Goal: Task Accomplishment & Management: Manage account settings

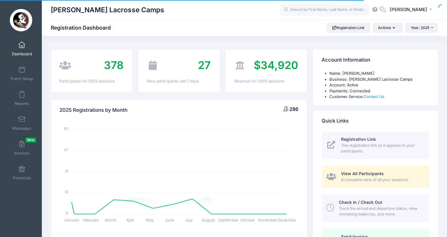
select select
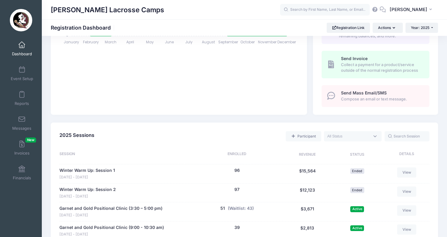
scroll to position [206, 0]
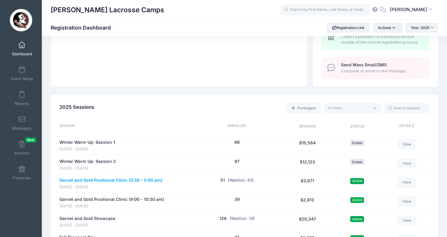
click at [129, 177] on link "Garnet and Gold Positional Clinic (3:30 – 5:00 pm)" at bounding box center [110, 180] width 103 height 6
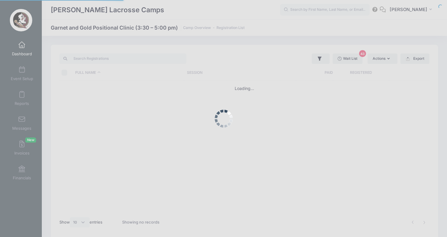
select select "10"
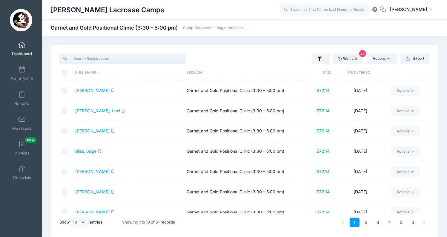
click at [158, 60] on input "search" at bounding box center [122, 58] width 127 height 10
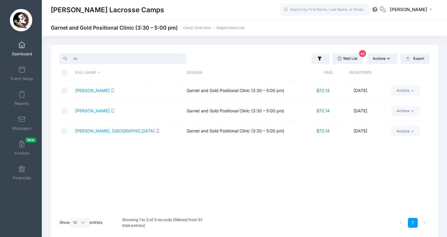
type input "r"
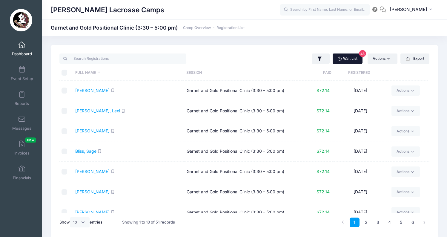
click at [345, 59] on link "Wait List 43" at bounding box center [348, 58] width 30 height 10
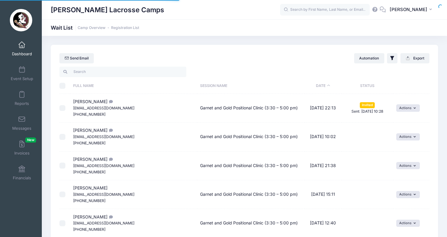
select select "50"
click at [153, 73] on input "search" at bounding box center [122, 72] width 127 height 10
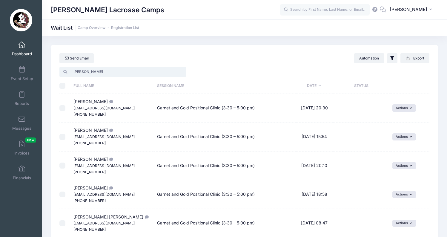
type input "ross"
click at [26, 48] on link "Dashboard" at bounding box center [22, 48] width 28 height 21
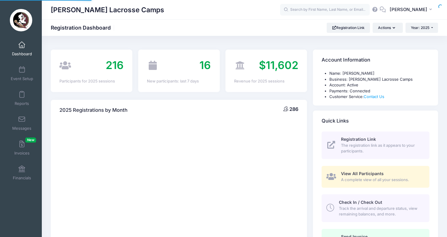
select select
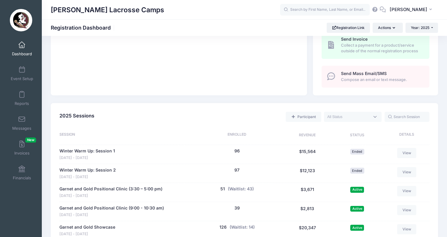
scroll to position [273, 0]
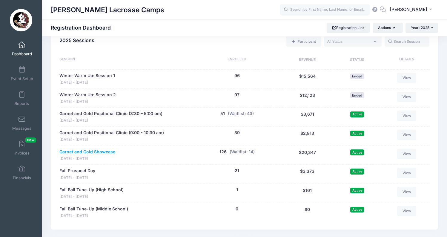
click at [106, 149] on link "Garnet and Gold Showcase" at bounding box center [87, 152] width 56 height 6
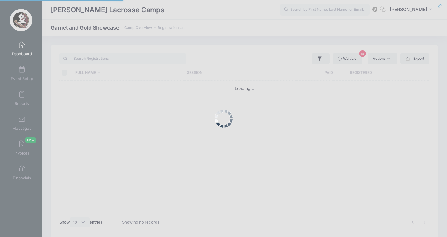
select select "10"
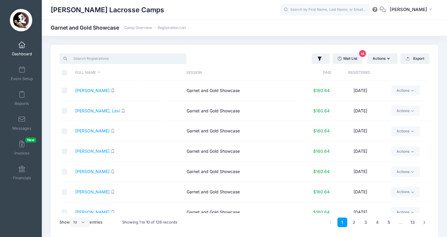
click at [142, 60] on input "search" at bounding box center [122, 58] width 127 height 10
paste input "Amelia"
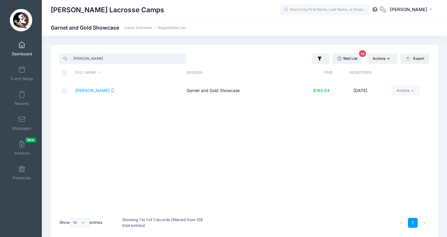
type input "Amelia"
click at [20, 52] on span "Dashboard" at bounding box center [22, 53] width 20 height 5
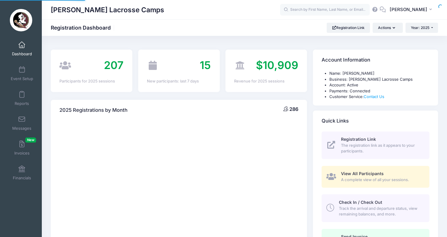
select select
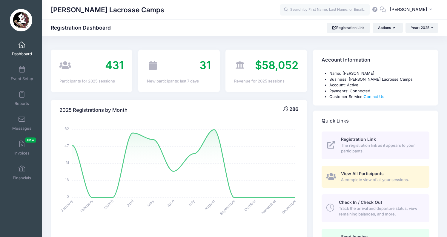
drag, startPoint x: 93, startPoint y: 119, endPoint x: 100, endPoint y: 125, distance: 9.1
click at [100, 125] on div "2025 Registrations by Month 286 January January February February March March A…" at bounding box center [179, 196] width 256 height 193
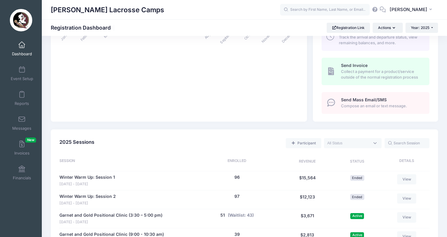
scroll to position [291, 0]
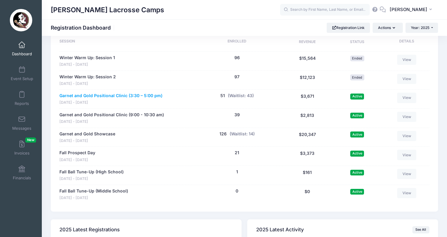
click at [125, 93] on link "Garnet and Gold Positional Clinic (3:30 – 5:00 pm)" at bounding box center [110, 96] width 103 height 6
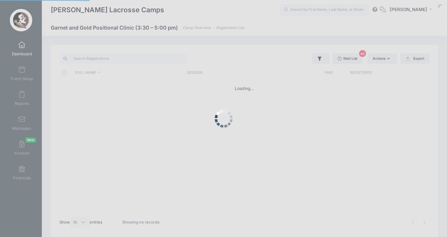
select select "10"
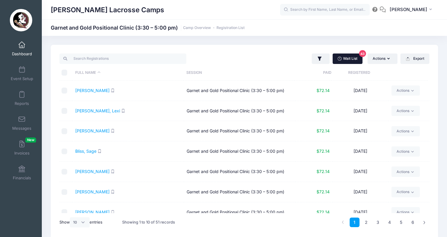
click at [348, 59] on link "Wait List 43" at bounding box center [348, 58] width 30 height 10
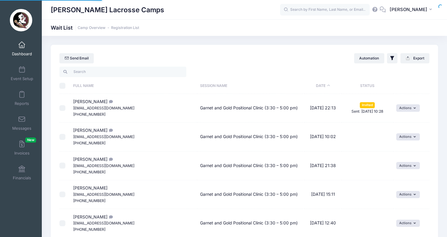
select select "50"
click at [123, 70] on input "search" at bounding box center [122, 72] width 127 height 10
paste input "Amelia"
type input "Amelia"
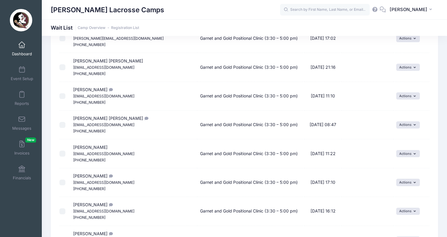
scroll to position [721, 0]
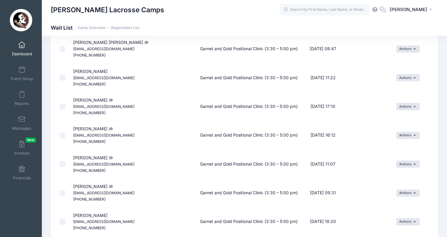
click at [22, 46] on span at bounding box center [22, 45] width 0 height 7
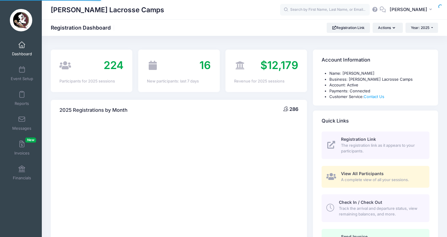
select select
